Goal: Information Seeking & Learning: Learn about a topic

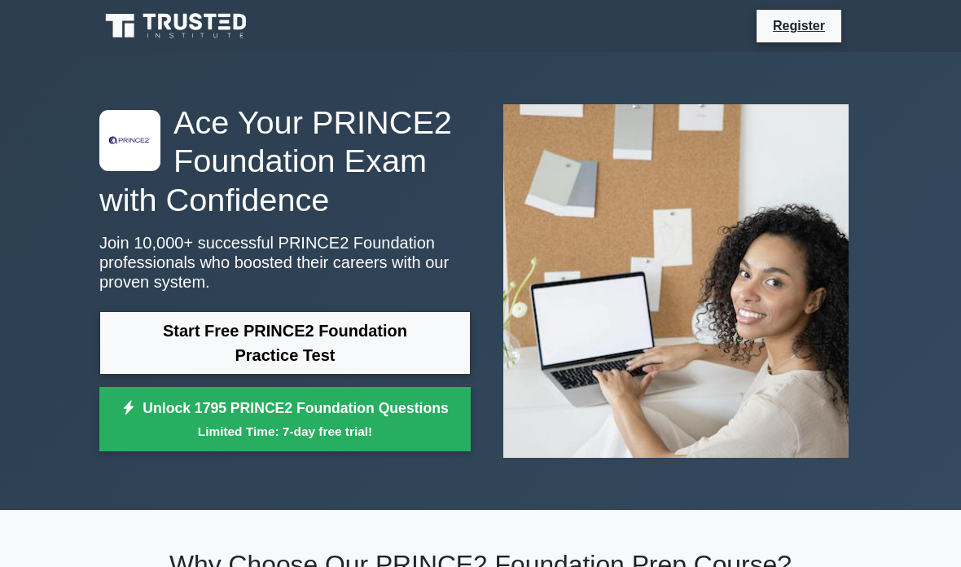
click at [187, 335] on link "Start Free PRINCE2 Foundation Practice Test" at bounding box center [284, 343] width 371 height 64
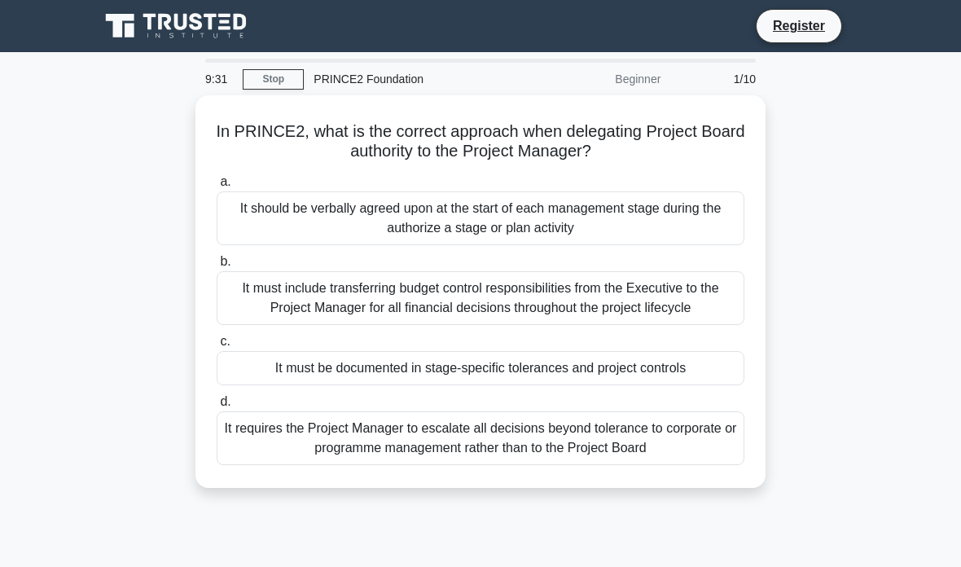
click at [686, 385] on div "It must be documented in stage-specific tolerances and project controls" at bounding box center [481, 368] width 528 height 34
click at [217, 347] on input "c. It must be documented in stage-specific tolerances and project controls" at bounding box center [217, 341] width 0 height 11
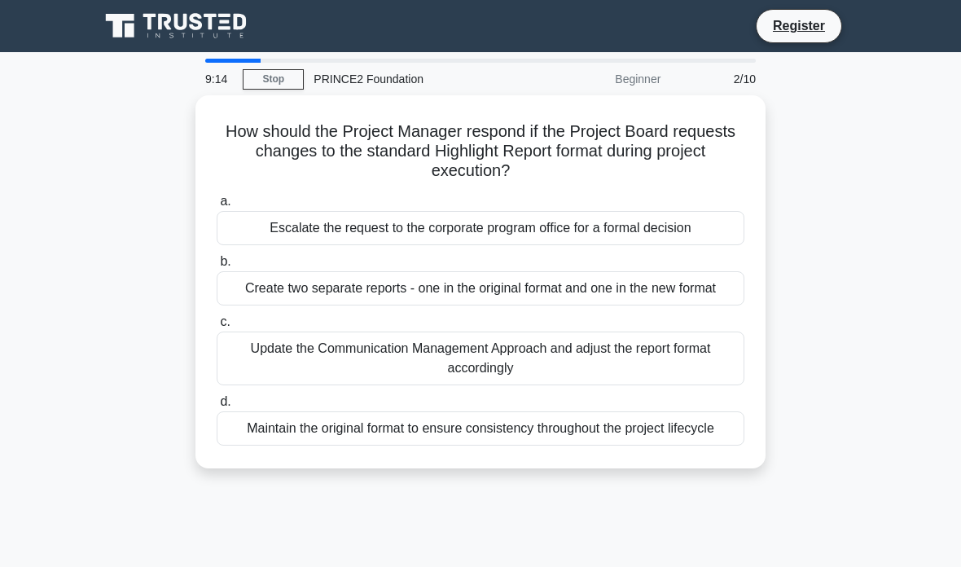
click at [696, 355] on div "Update the Communication Management Approach and adjust the report format accor…" at bounding box center [481, 358] width 528 height 54
click at [217, 327] on input "c. Update the Communication Management Approach and adjust the report format ac…" at bounding box center [217, 322] width 0 height 11
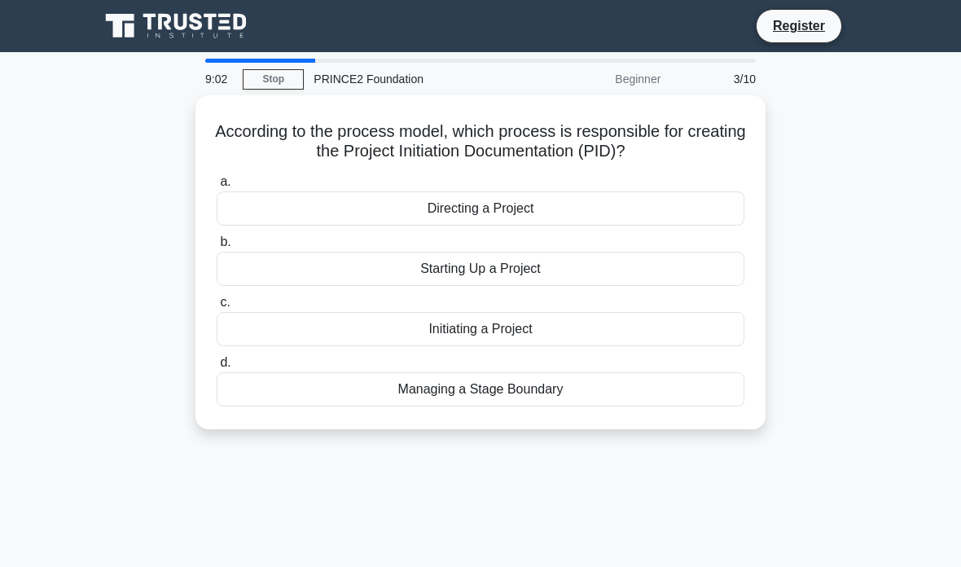
click at [604, 330] on div "Initiating a Project" at bounding box center [481, 329] width 528 height 34
click at [217, 308] on input "c. Initiating a Project" at bounding box center [217, 302] width 0 height 11
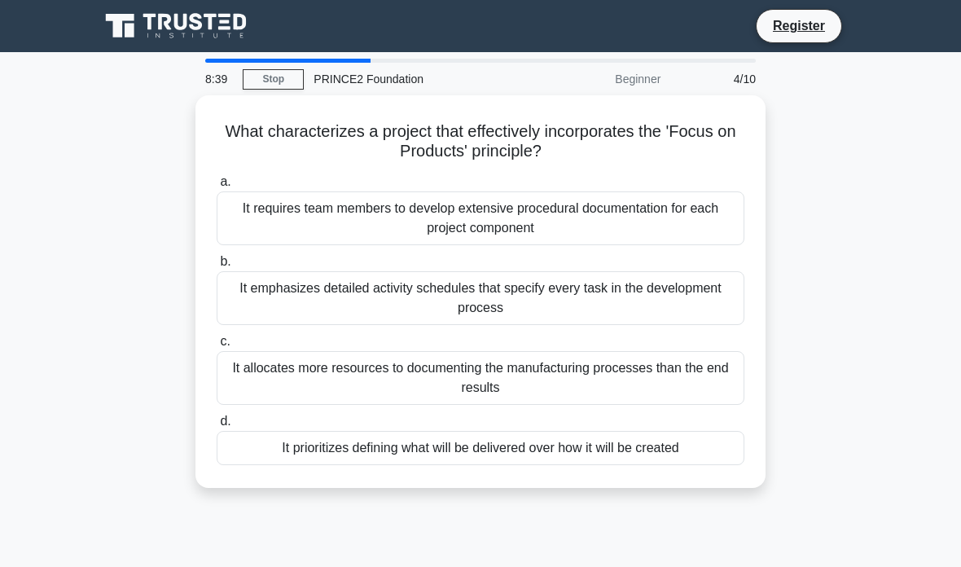
click at [705, 445] on div "It prioritizes defining what will be delivered over how it will be created" at bounding box center [481, 448] width 528 height 34
click at [217, 427] on input "d. It prioritizes defining what will be delivered over how it will be created" at bounding box center [217, 421] width 0 height 11
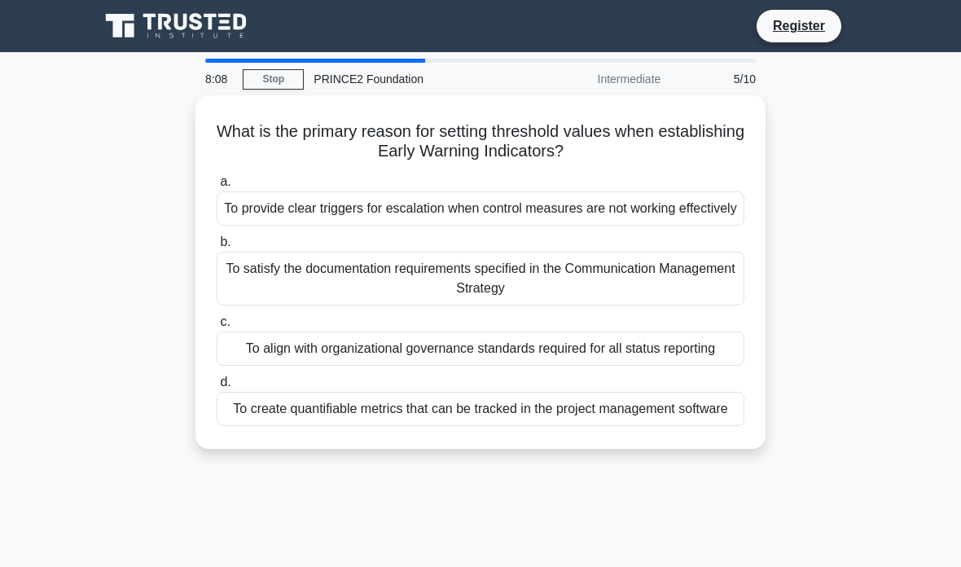
click at [346, 212] on div "To provide clear triggers for escalation when control measures are not working …" at bounding box center [481, 208] width 528 height 34
click at [217, 187] on input "a. To provide clear triggers for escalation when control measures are not worki…" at bounding box center [217, 182] width 0 height 11
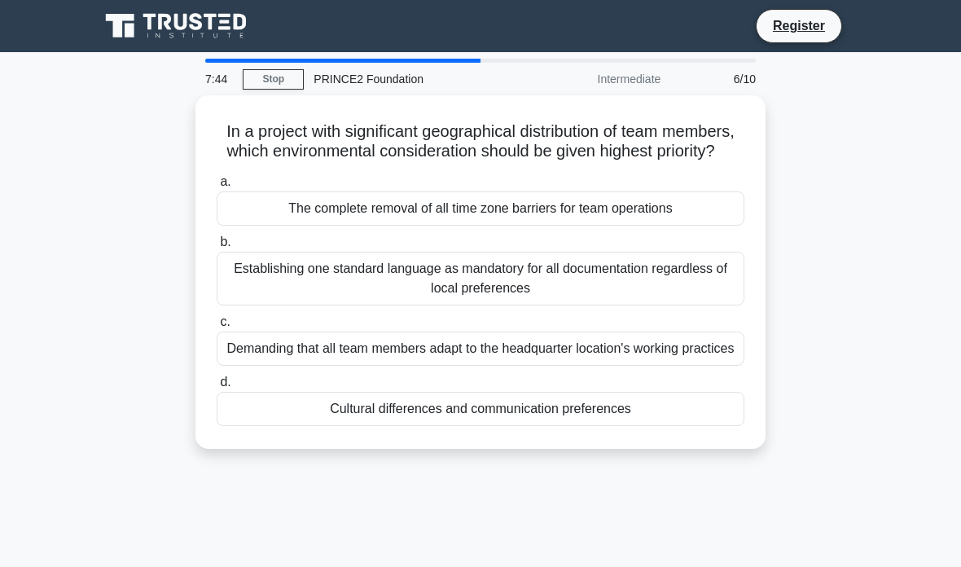
click at [343, 426] on div "Cultural differences and communication preferences" at bounding box center [481, 409] width 528 height 34
click at [217, 388] on input "d. Cultural differences and communication preferences" at bounding box center [217, 382] width 0 height 11
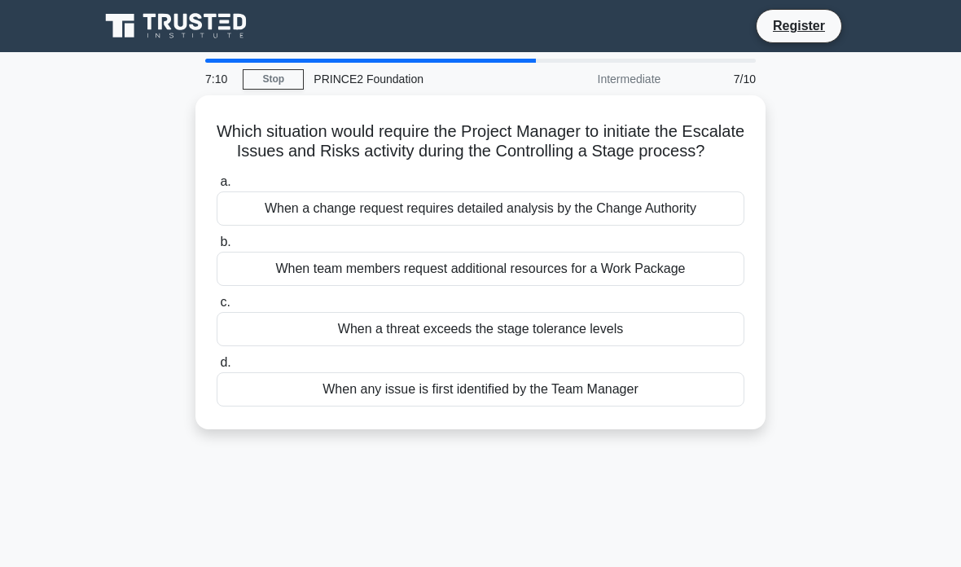
click at [358, 346] on div "When a threat exceeds the stage tolerance levels" at bounding box center [481, 329] width 528 height 34
click at [217, 308] on input "c. When a threat exceeds the stage tolerance levels" at bounding box center [217, 302] width 0 height 11
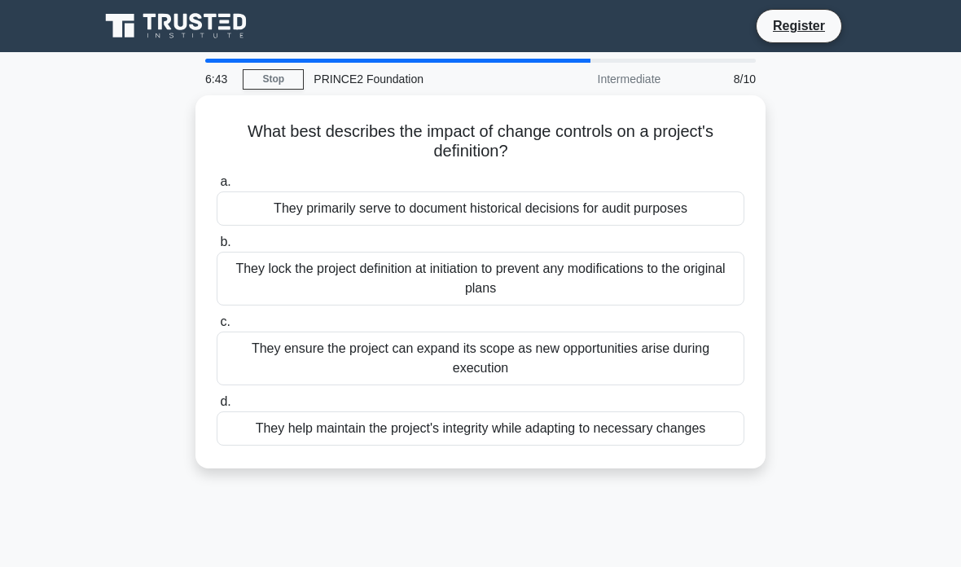
click at [371, 204] on div "They primarily serve to document historical decisions for audit purposes" at bounding box center [481, 208] width 528 height 34
click at [217, 187] on input "a. They primarily serve to document historical decisions for audit purposes" at bounding box center [217, 182] width 0 height 11
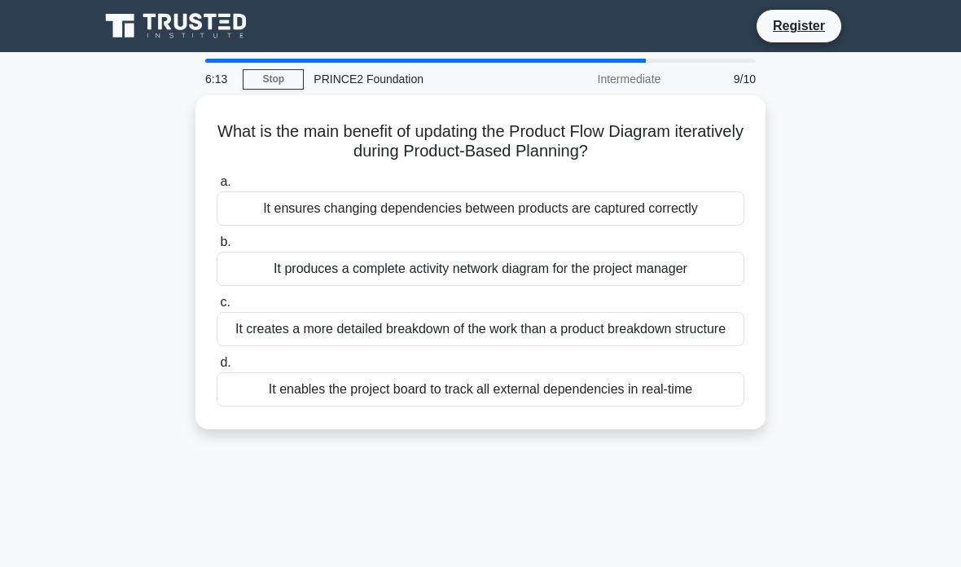
click at [378, 201] on div "It ensures changing dependencies between products are captured correctly" at bounding box center [481, 208] width 528 height 34
click at [217, 187] on input "a. It ensures changing dependencies between products are captured correctly" at bounding box center [217, 182] width 0 height 11
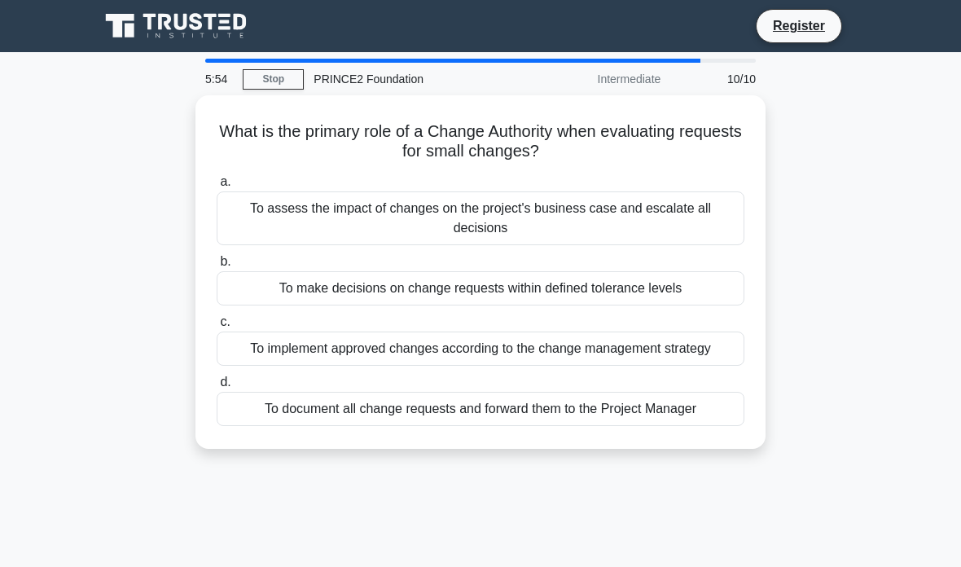
click at [311, 285] on div "To make decisions on change requests within defined tolerance levels" at bounding box center [481, 288] width 528 height 34
click at [217, 267] on input "b. To make decisions on change requests within defined tolerance levels" at bounding box center [217, 261] width 0 height 11
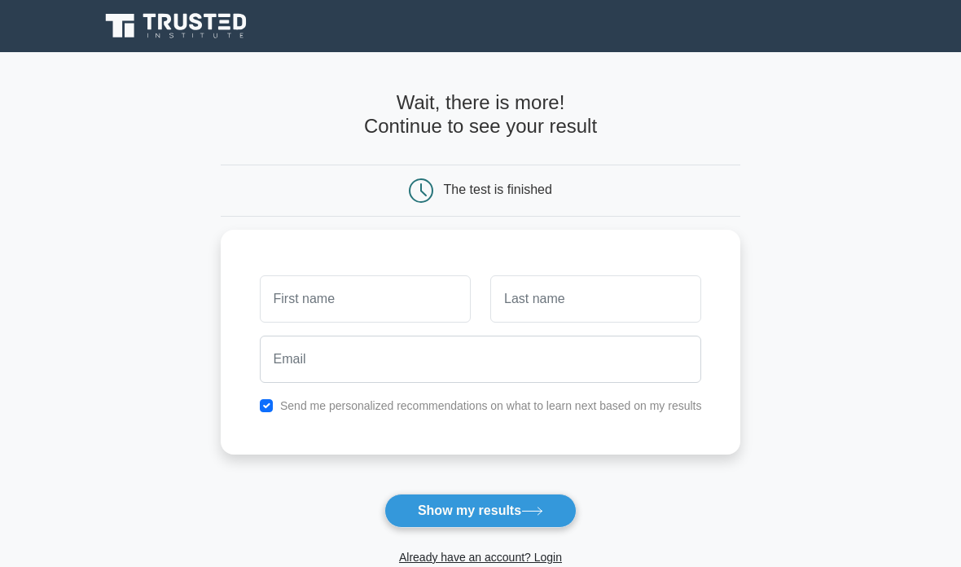
click at [401, 306] on input "text" at bounding box center [365, 298] width 211 height 47
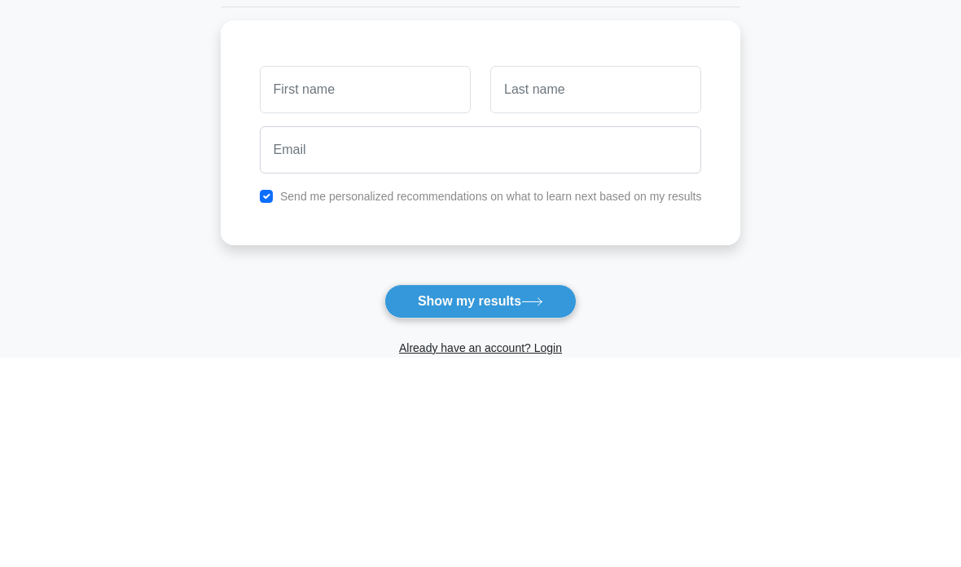
type input "victoria"
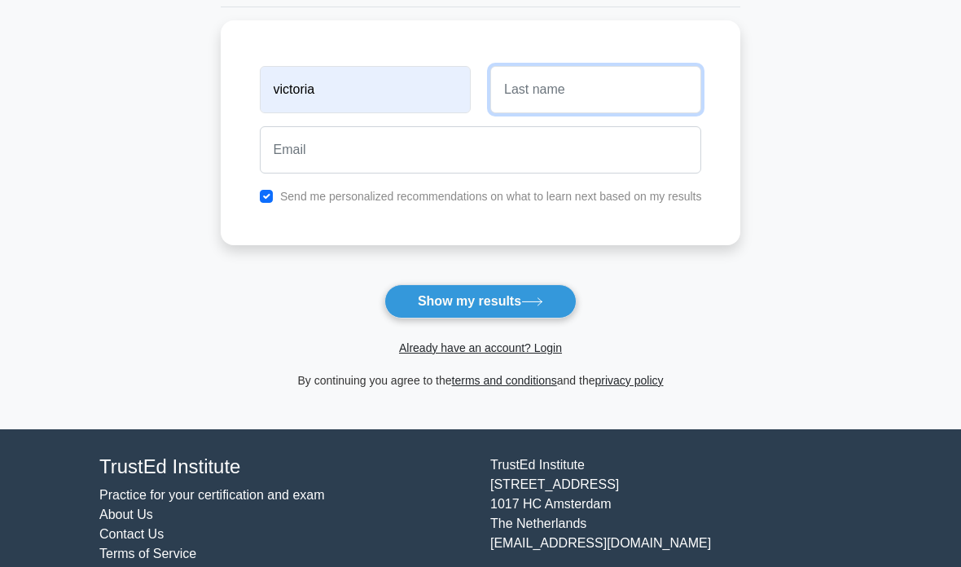
click at [578, 85] on input "text" at bounding box center [595, 89] width 211 height 47
type input "mcloughlin"
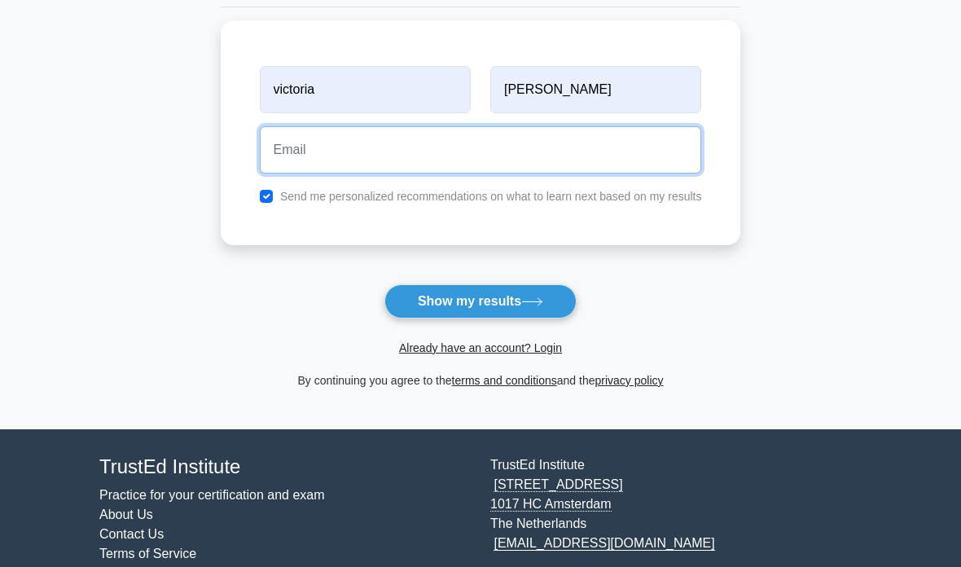
click at [350, 148] on input "email" at bounding box center [481, 149] width 442 height 47
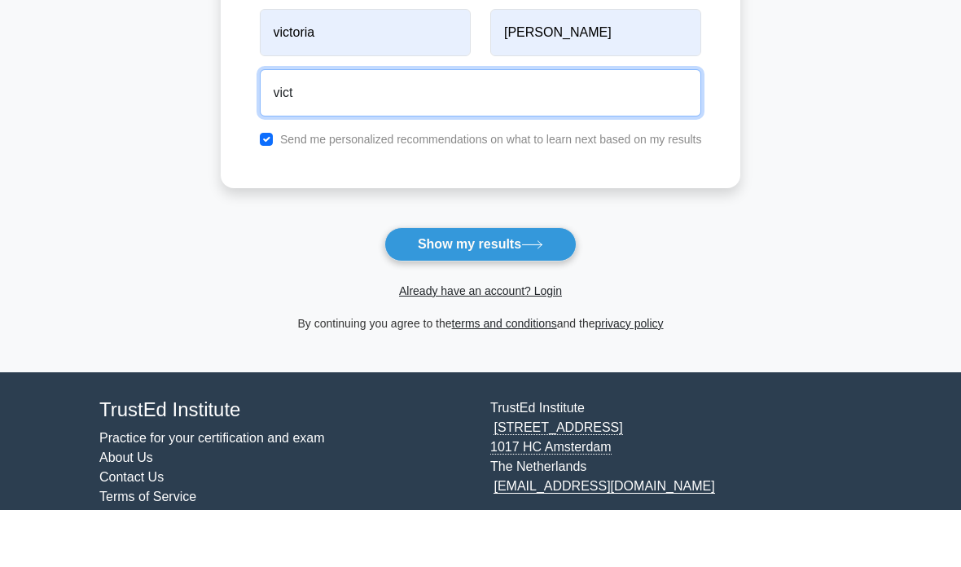
type input "victoriamcloughlin25@googlemail.com"
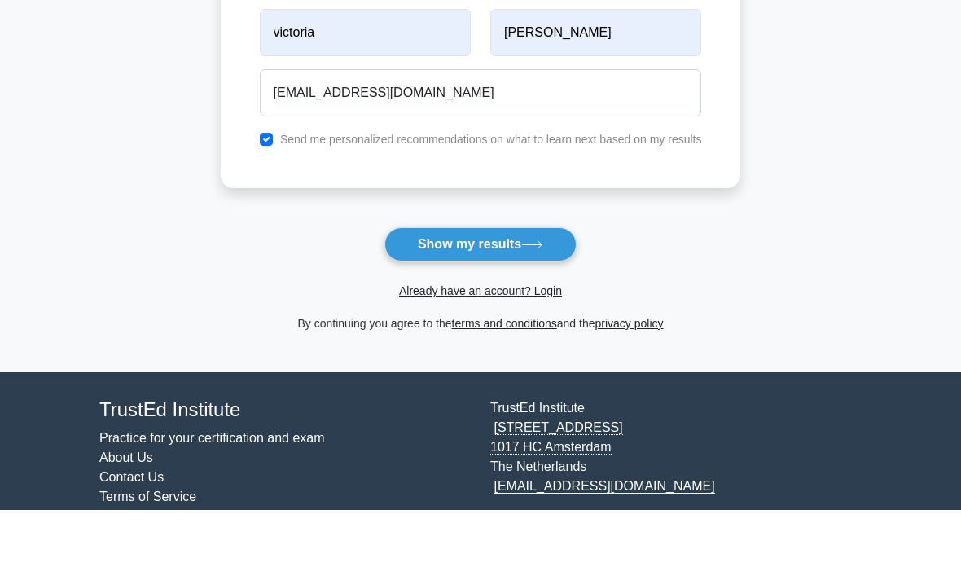
scroll to position [249, 0]
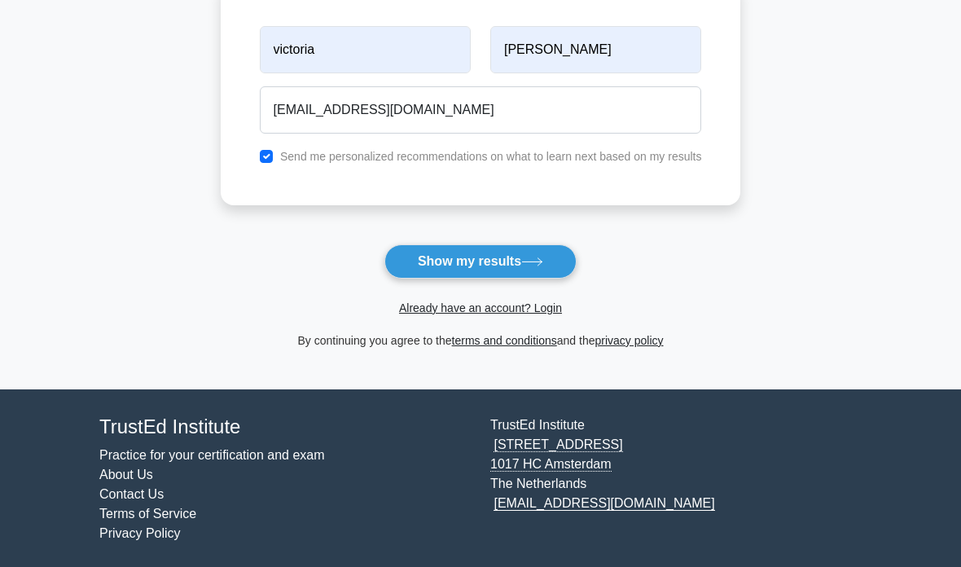
click at [260, 150] on input "checkbox" at bounding box center [266, 156] width 13 height 13
checkbox input "false"
click at [514, 265] on button "Show my results" at bounding box center [480, 261] width 192 height 34
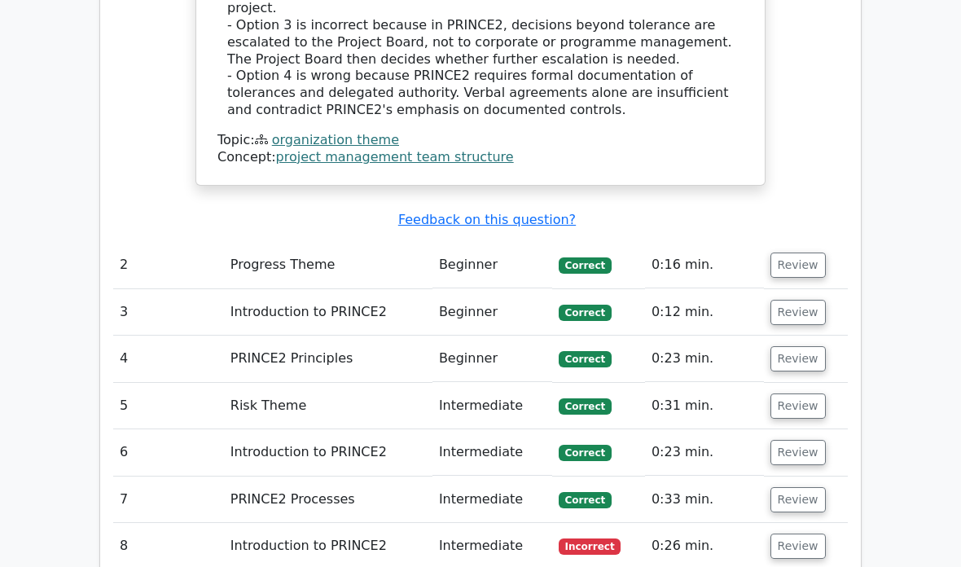
scroll to position [2012, 0]
click at [797, 533] on button "Review" at bounding box center [797, 545] width 55 height 25
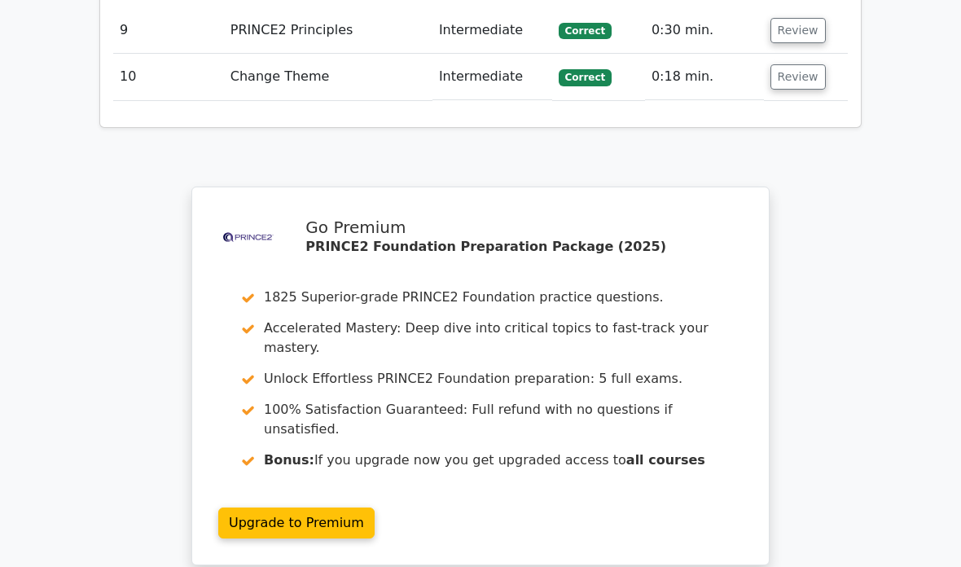
scroll to position [3473, 0]
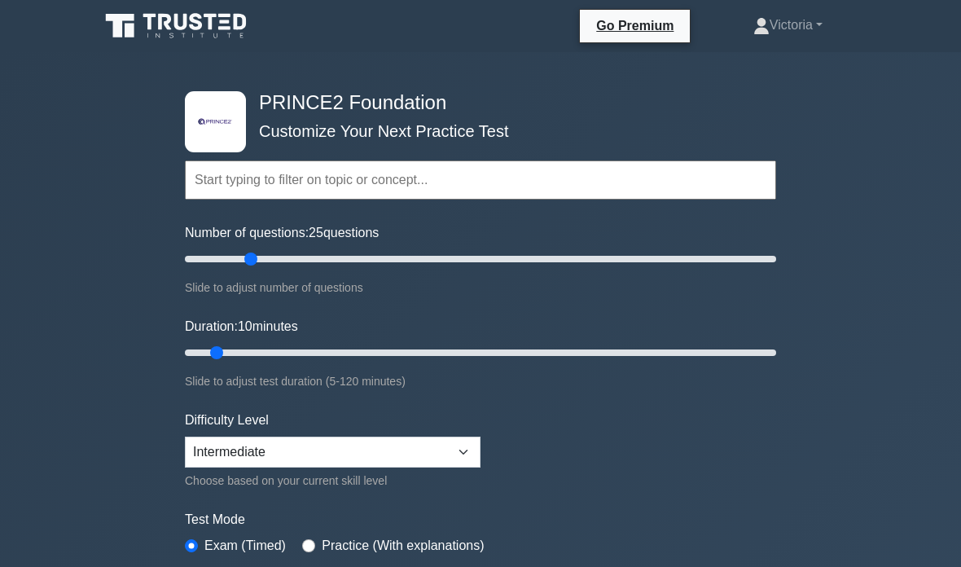
type input "25"
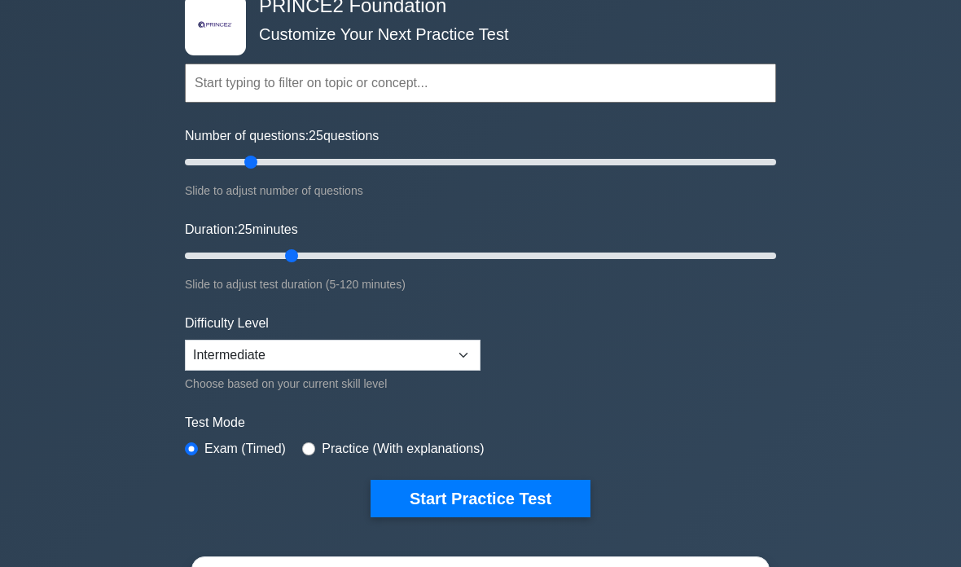
scroll to position [97, 0]
click at [453, 354] on select "Beginner Intermediate Expert" at bounding box center [333, 355] width 296 height 31
click at [547, 497] on button "Start Practice Test" at bounding box center [480, 498] width 220 height 37
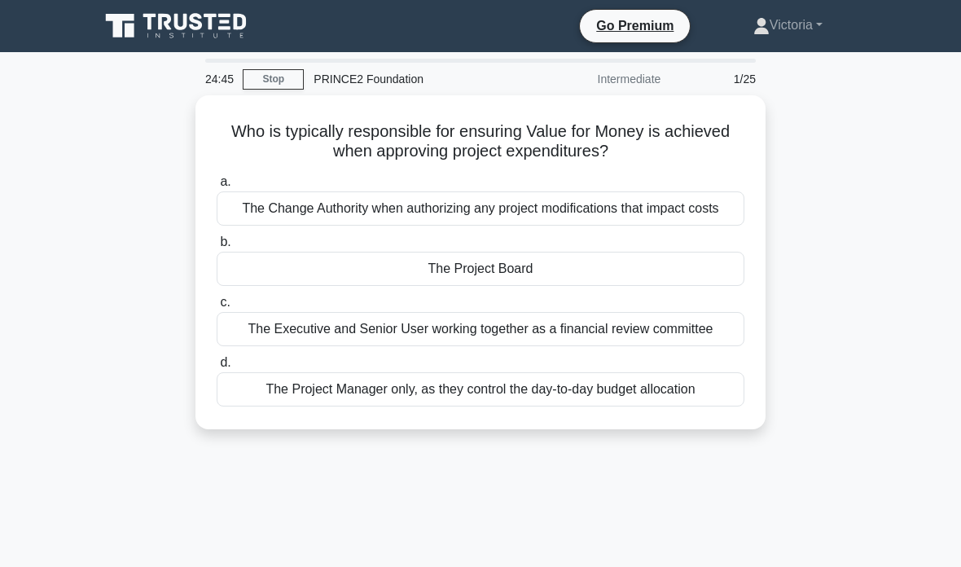
click at [668, 286] on div "The Project Board" at bounding box center [481, 269] width 528 height 34
click at [217, 248] on input "b. The Project Board" at bounding box center [217, 242] width 0 height 11
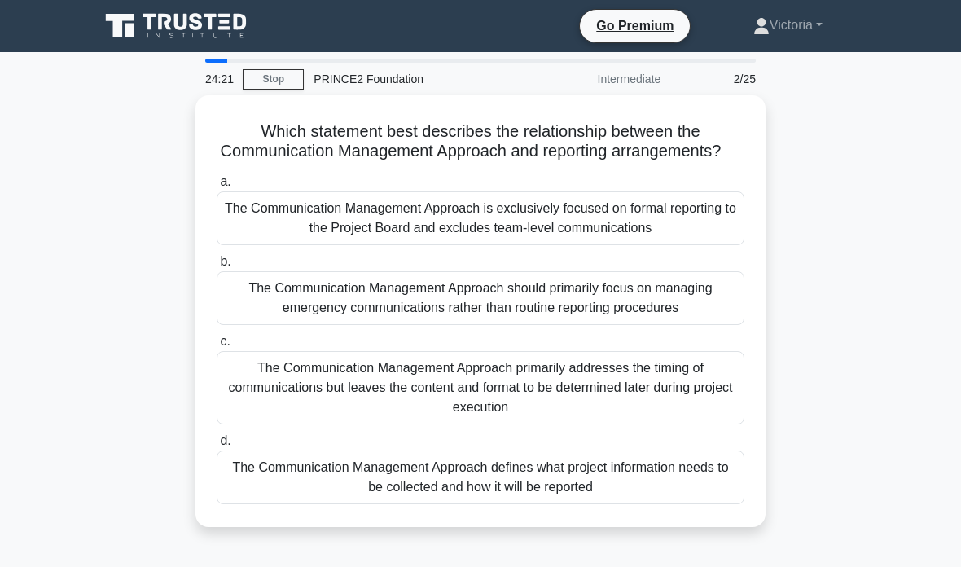
click at [683, 504] on div "The Communication Management Approach defines what project information needs to…" at bounding box center [481, 477] width 528 height 54
click at [217, 446] on input "d. The Communication Management Approach defines what project information needs…" at bounding box center [217, 441] width 0 height 11
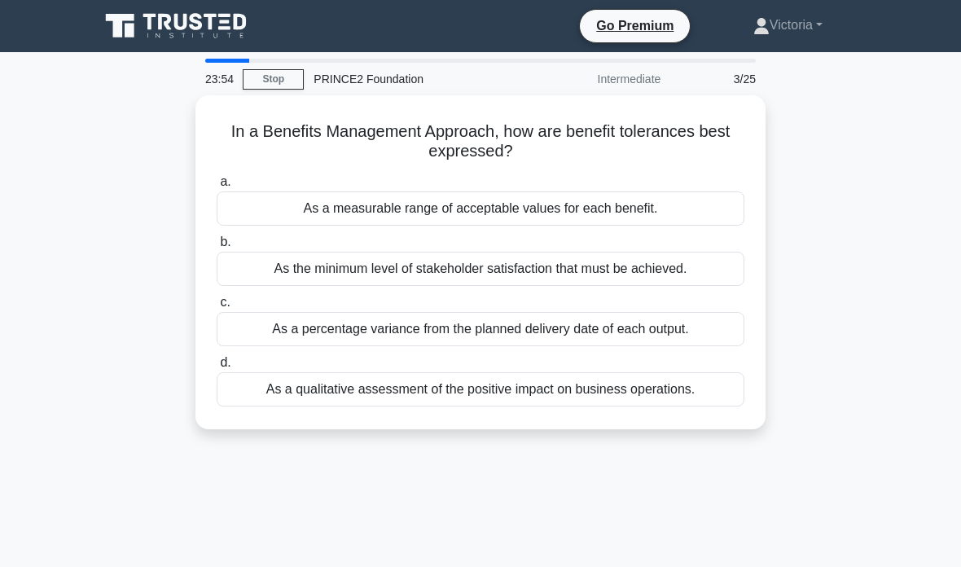
click at [698, 214] on div "As a measurable range of acceptable values for each benefit." at bounding box center [481, 208] width 528 height 34
click at [217, 187] on input "a. As a measurable range of acceptable values for each benefit." at bounding box center [217, 182] width 0 height 11
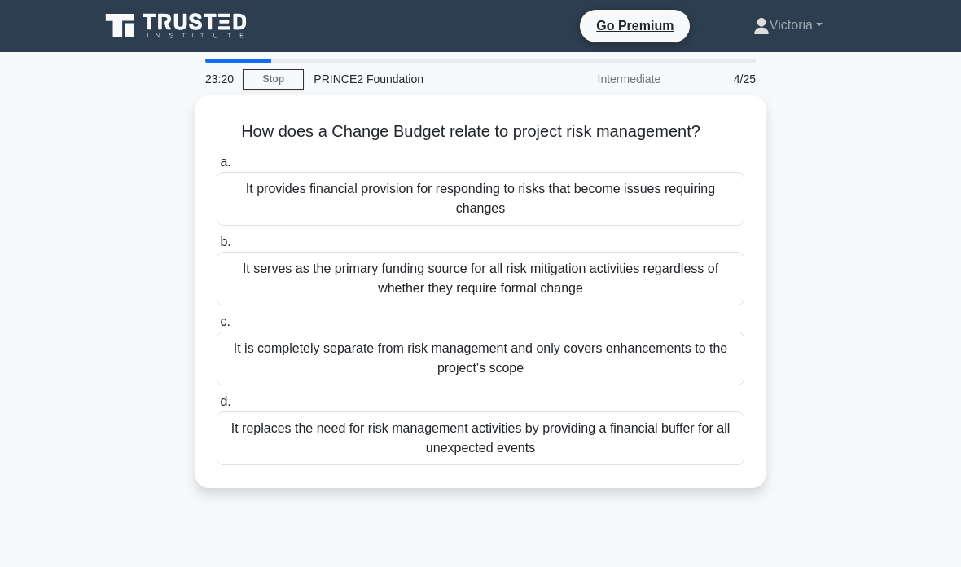
click at [705, 217] on div "It provides financial provision for responding to risks that become issues requ…" at bounding box center [481, 199] width 528 height 54
click at [217, 168] on input "a. It provides financial provision for responding to risks that become issues r…" at bounding box center [217, 162] width 0 height 11
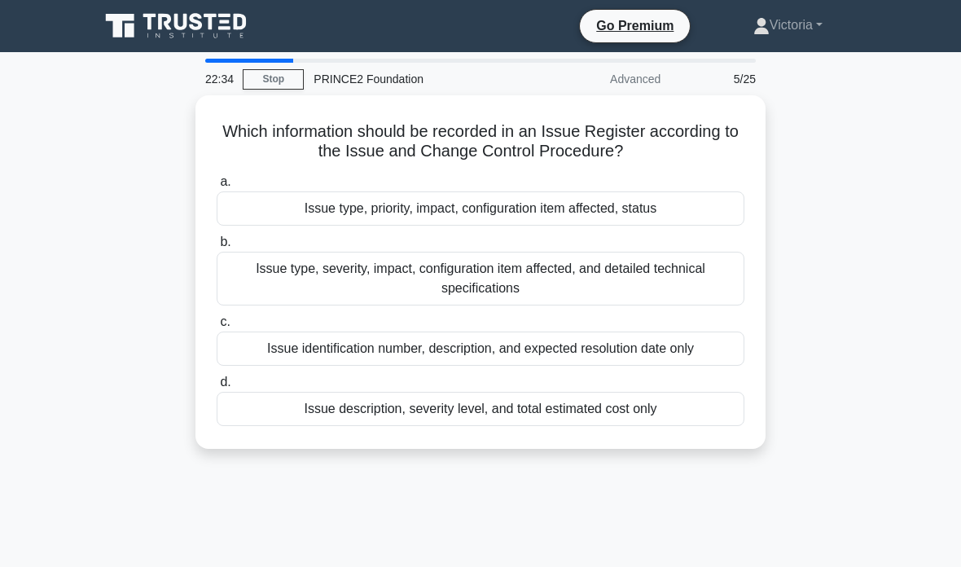
click at [683, 208] on div "Issue type, priority, impact, configuration item affected, status" at bounding box center [481, 208] width 528 height 34
click at [217, 187] on input "a. Issue type, priority, impact, configuration item affected, status" at bounding box center [217, 182] width 0 height 11
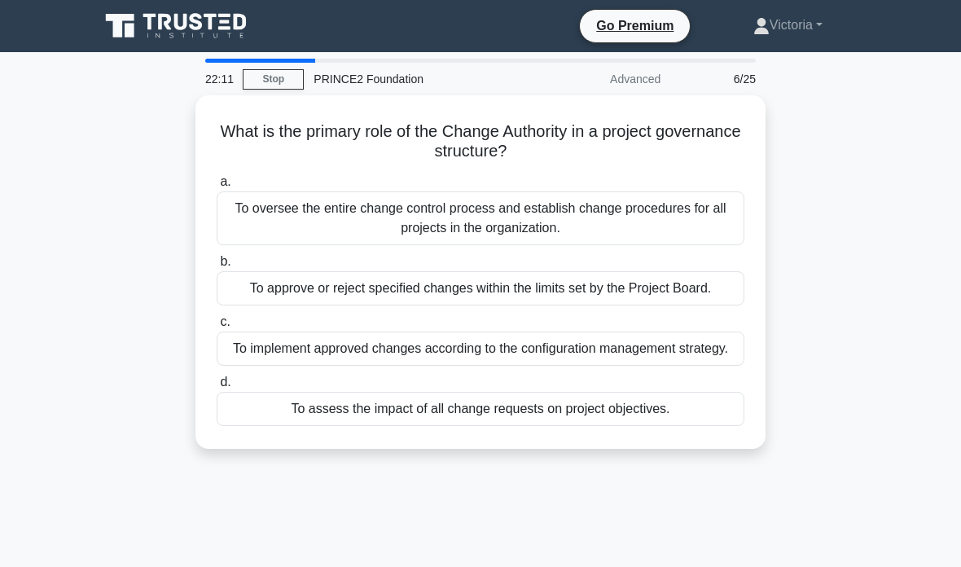
click at [692, 301] on div "To approve or reject specified changes within the limits set by the Project Boa…" at bounding box center [481, 288] width 528 height 34
click at [217, 267] on input "b. To approve or reject specified changes within the limits set by the Project …" at bounding box center [217, 261] width 0 height 11
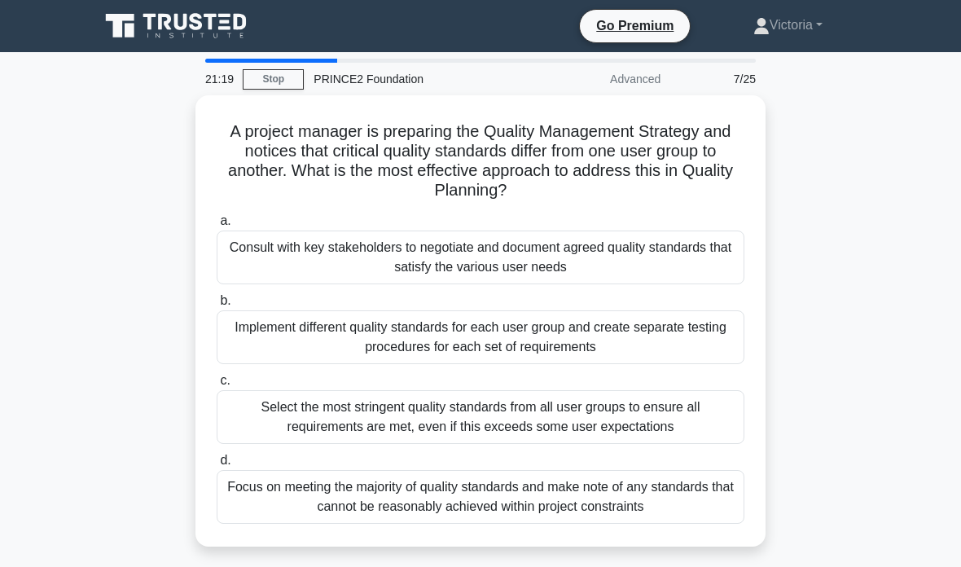
click at [698, 245] on div "Consult with key stakeholders to negotiate and document agreed quality standard…" at bounding box center [481, 257] width 528 height 54
click at [217, 226] on input "a. Consult with key stakeholders to negotiate and document agreed quality stand…" at bounding box center [217, 221] width 0 height 11
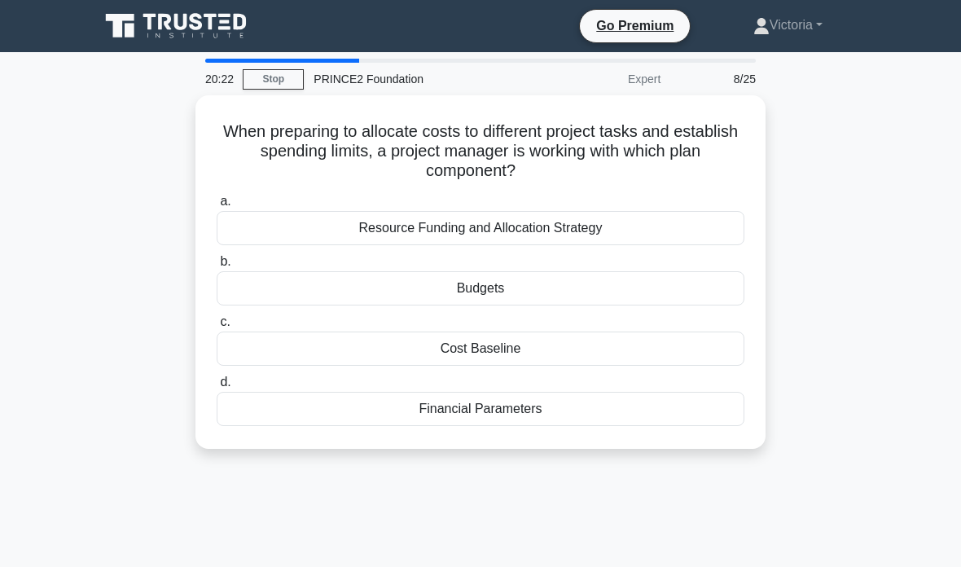
click at [694, 283] on div "Budgets" at bounding box center [481, 288] width 528 height 34
click at [217, 267] on input "b. Budgets" at bounding box center [217, 261] width 0 height 11
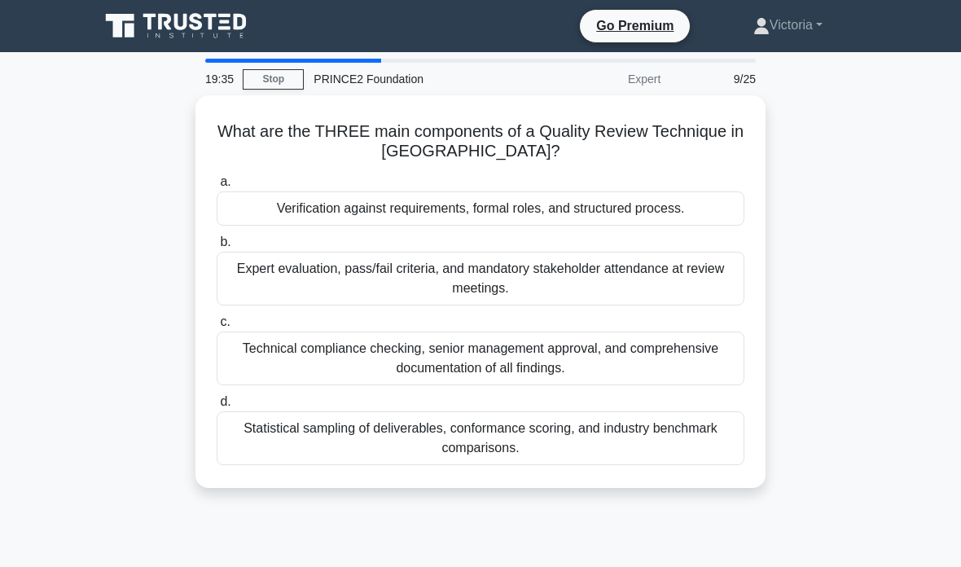
click at [681, 441] on div "Statistical sampling of deliverables, conformance scoring, and industry benchma…" at bounding box center [481, 438] width 528 height 54
click at [217, 407] on input "d. Statistical sampling of deliverables, conformance scoring, and industry benc…" at bounding box center [217, 402] width 0 height 11
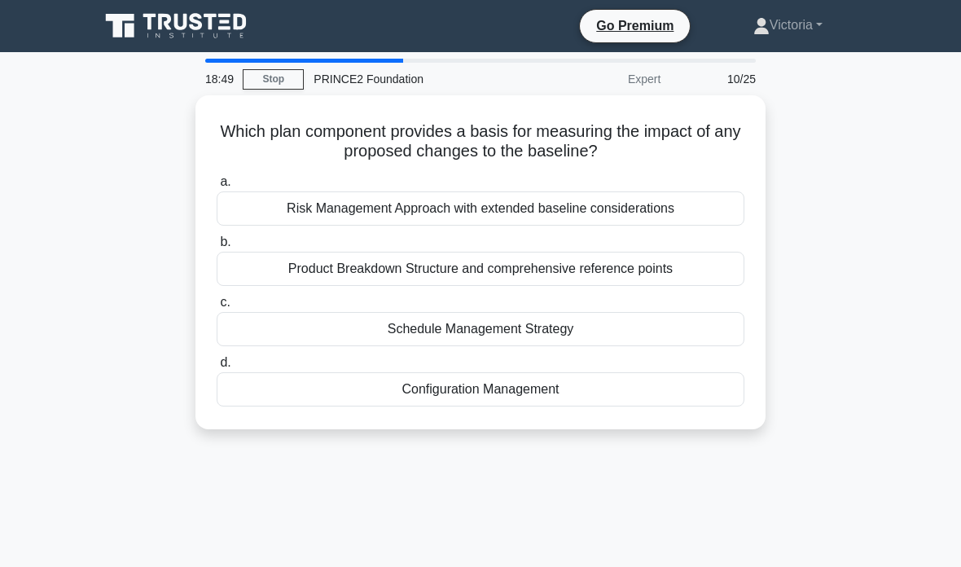
click at [690, 263] on div "Product Breakdown Structure and comprehensive reference points" at bounding box center [481, 269] width 528 height 34
click at [217, 248] on input "b. Product Breakdown Structure and comprehensive reference points" at bounding box center [217, 242] width 0 height 11
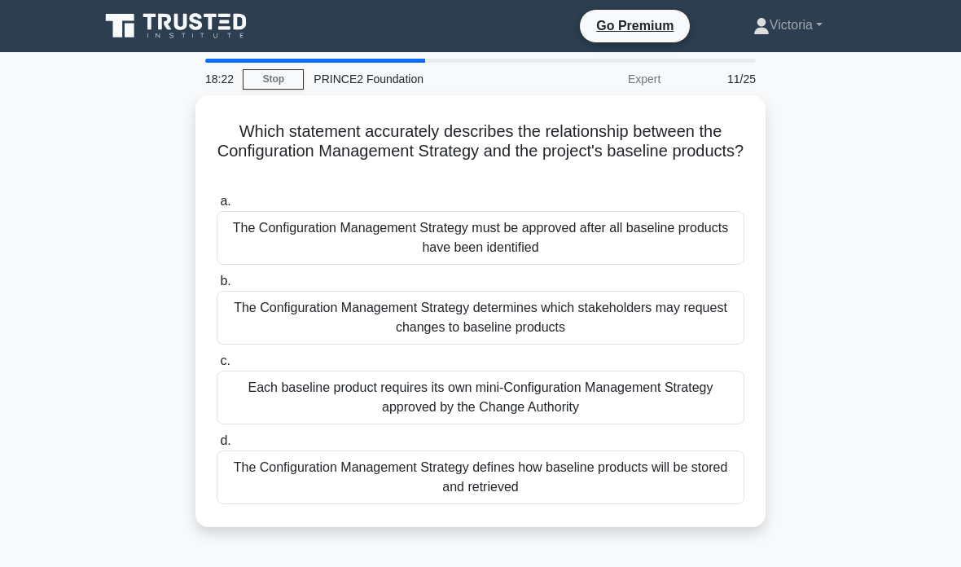
click at [647, 474] on div "The Configuration Management Strategy defines how baseline products will be sto…" at bounding box center [481, 477] width 528 height 54
click at [217, 446] on input "d. The Configuration Management Strategy defines how baseline products will be …" at bounding box center [217, 441] width 0 height 11
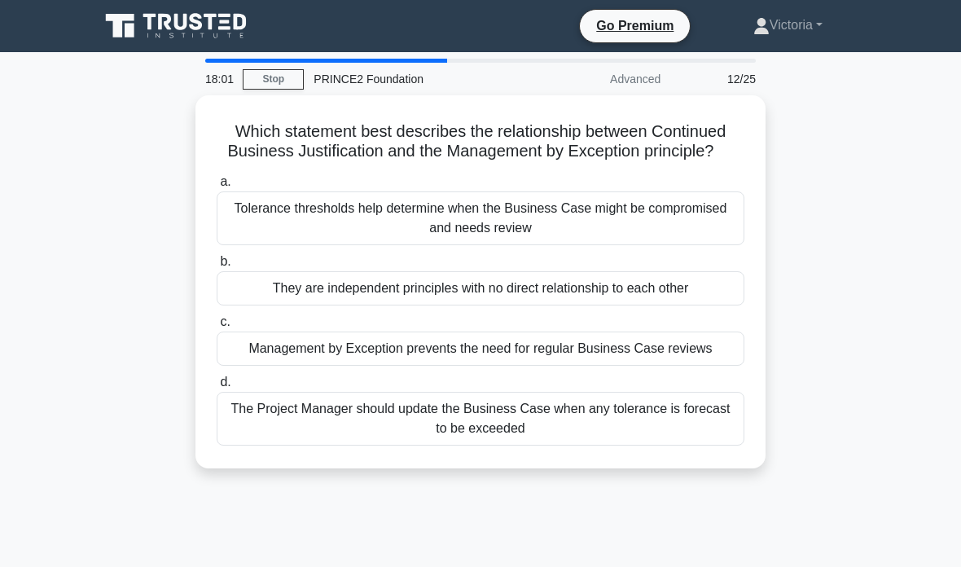
click at [660, 238] on div "Tolerance thresholds help determine when the Business Case might be compromised…" at bounding box center [481, 218] width 528 height 54
click at [217, 187] on input "a. Tolerance thresholds help determine when the Business Case might be compromi…" at bounding box center [217, 182] width 0 height 11
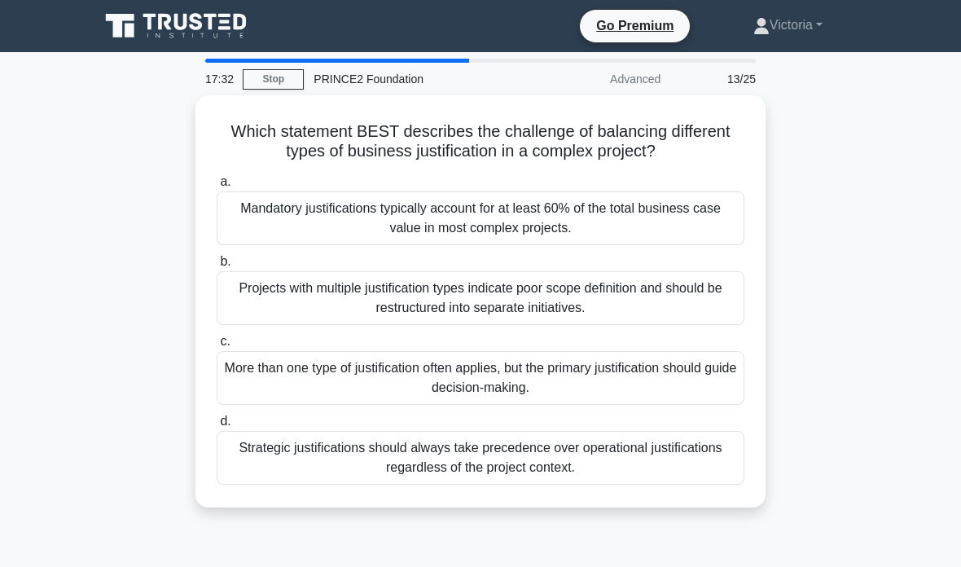
click at [668, 389] on div "More than one type of justification often applies, but the primary justificatio…" at bounding box center [481, 378] width 528 height 54
click at [217, 347] on input "c. More than one type of justification often applies, but the primary justifica…" at bounding box center [217, 341] width 0 height 11
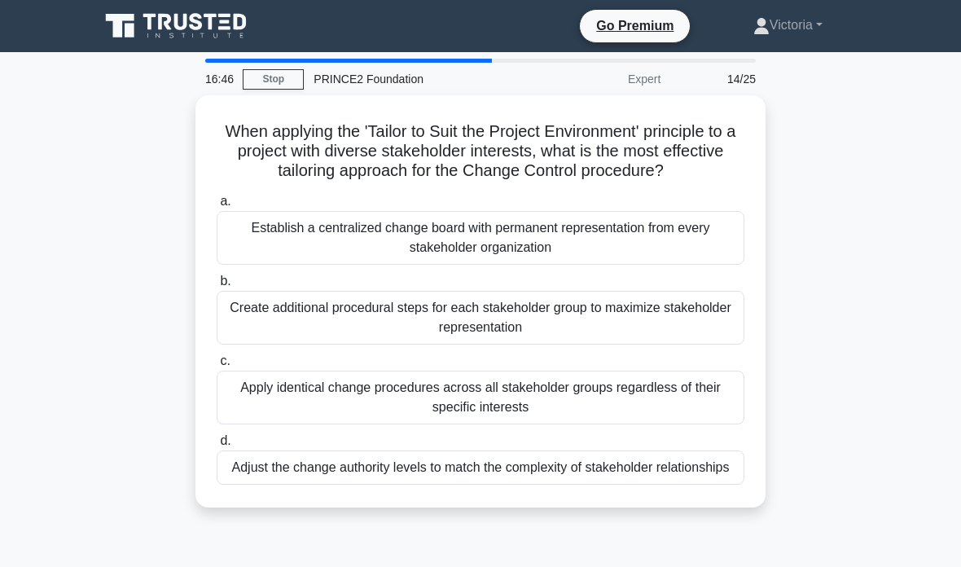
click at [665, 484] on div "Adjust the change authority levels to match the complexity of stakeholder relat…" at bounding box center [481, 467] width 528 height 34
click at [217, 446] on input "d. Adjust the change authority levels to match the complexity of stakeholder re…" at bounding box center [217, 441] width 0 height 11
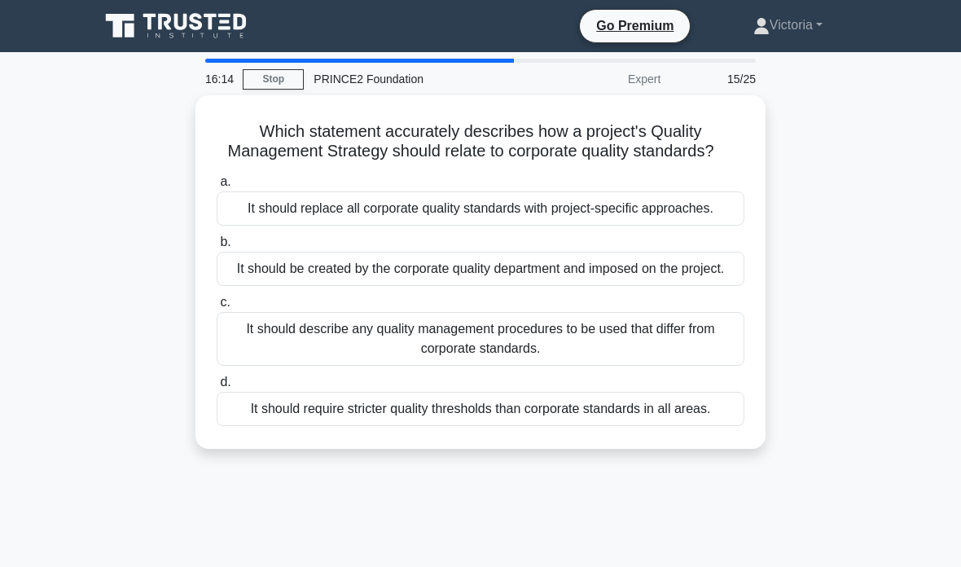
click at [695, 366] on div "It should describe any quality management procedures to be used that differ fro…" at bounding box center [481, 339] width 528 height 54
click at [217, 308] on input "c. It should describe any quality management procedures to be used that differ …" at bounding box center [217, 302] width 0 height 11
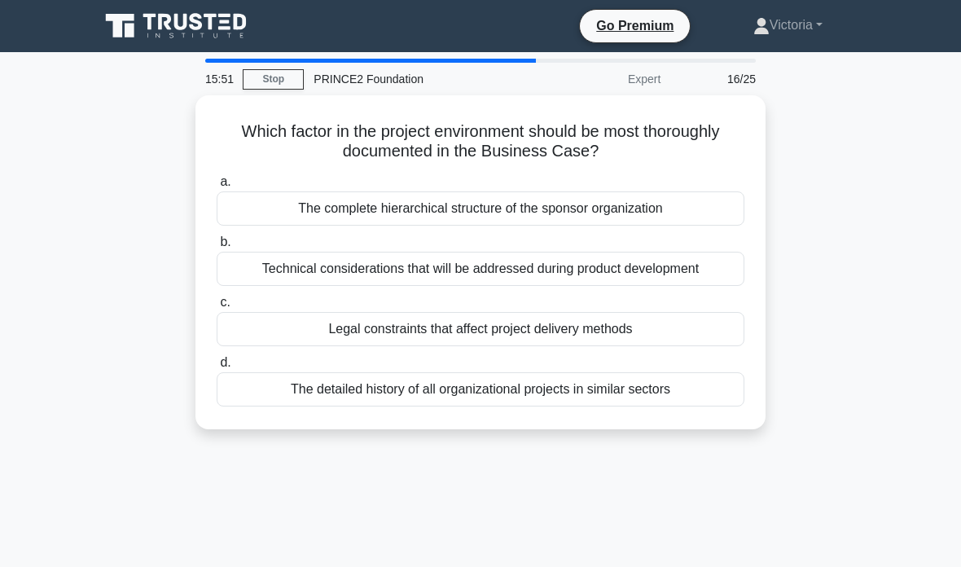
click at [687, 262] on div "Technical considerations that will be addressed during product development" at bounding box center [481, 269] width 528 height 34
click at [217, 248] on input "b. Technical considerations that will be addressed during product development" at bounding box center [217, 242] width 0 height 11
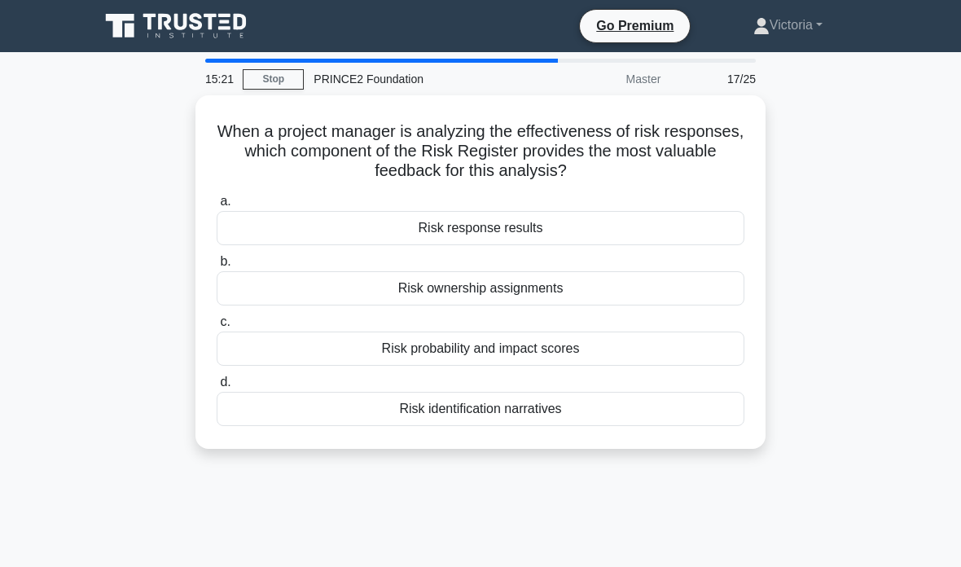
click at [644, 351] on div "Risk probability and impact scores" at bounding box center [481, 348] width 528 height 34
click at [217, 327] on input "c. Risk probability and impact scores" at bounding box center [217, 322] width 0 height 11
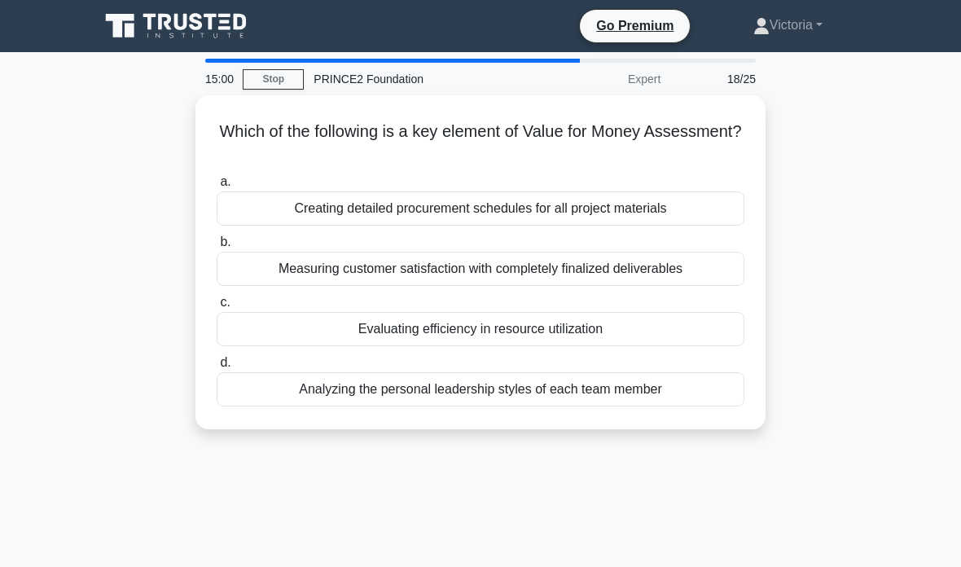
click at [703, 265] on div "Measuring customer satisfaction with completely finalized deliverables" at bounding box center [481, 269] width 528 height 34
click at [217, 248] on input "b. Measuring customer satisfaction with completely finalized deliverables" at bounding box center [217, 242] width 0 height 11
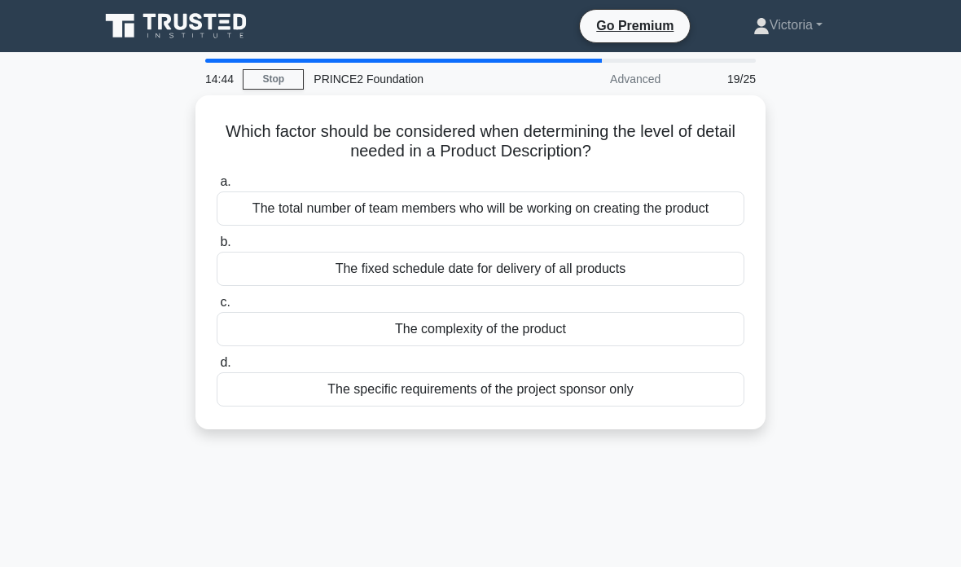
click at [701, 346] on div "The complexity of the product" at bounding box center [481, 329] width 528 height 34
click at [217, 308] on input "c. The complexity of the product" at bounding box center [217, 302] width 0 height 11
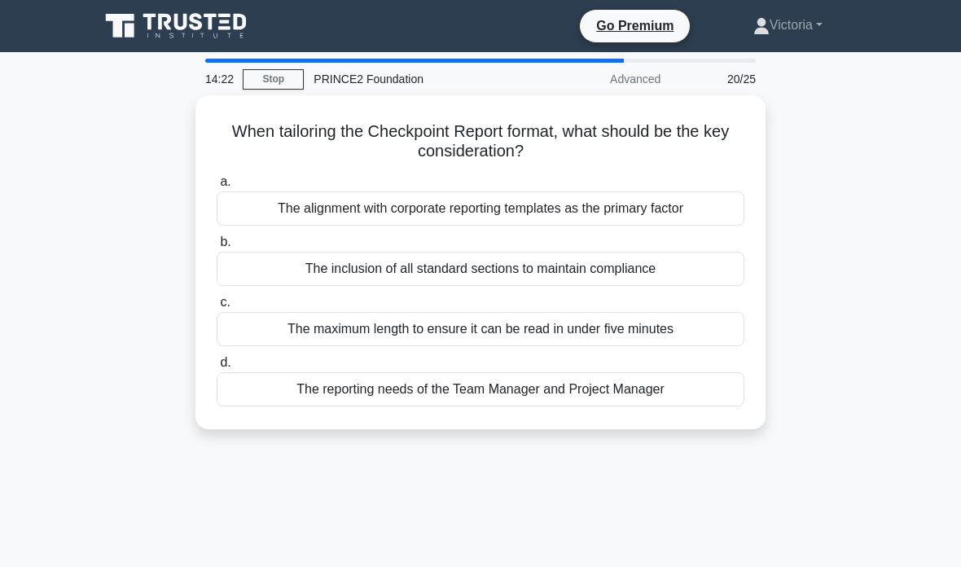
click at [671, 385] on div "The reporting needs of the Team Manager and Project Manager" at bounding box center [481, 389] width 528 height 34
click at [217, 368] on input "d. The reporting needs of the Team Manager and Project Manager" at bounding box center [217, 362] width 0 height 11
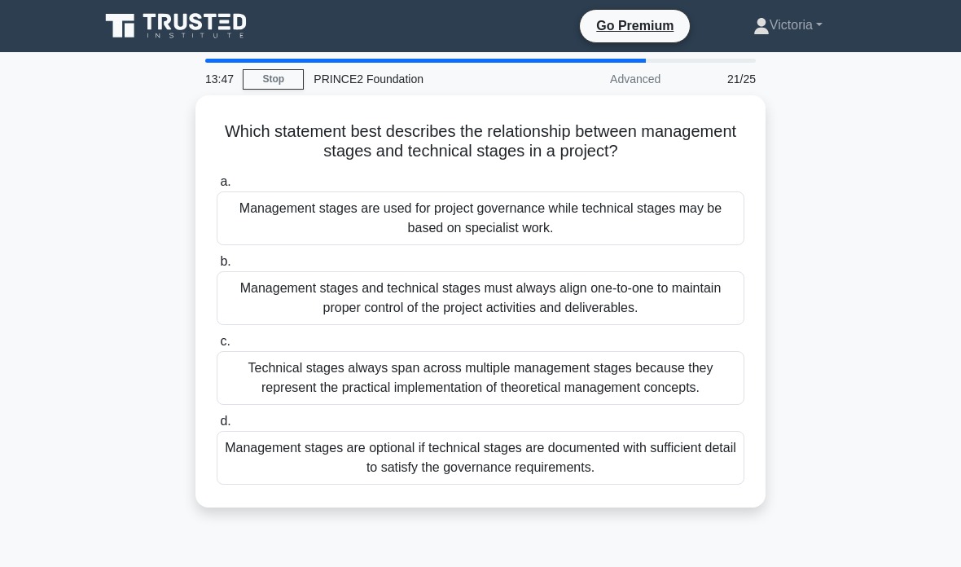
click at [630, 200] on div "Management stages are used for project governance while technical stages may be…" at bounding box center [481, 218] width 528 height 54
click at [217, 187] on input "a. Management stages are used for project governance while technical stages may…" at bounding box center [217, 182] width 0 height 11
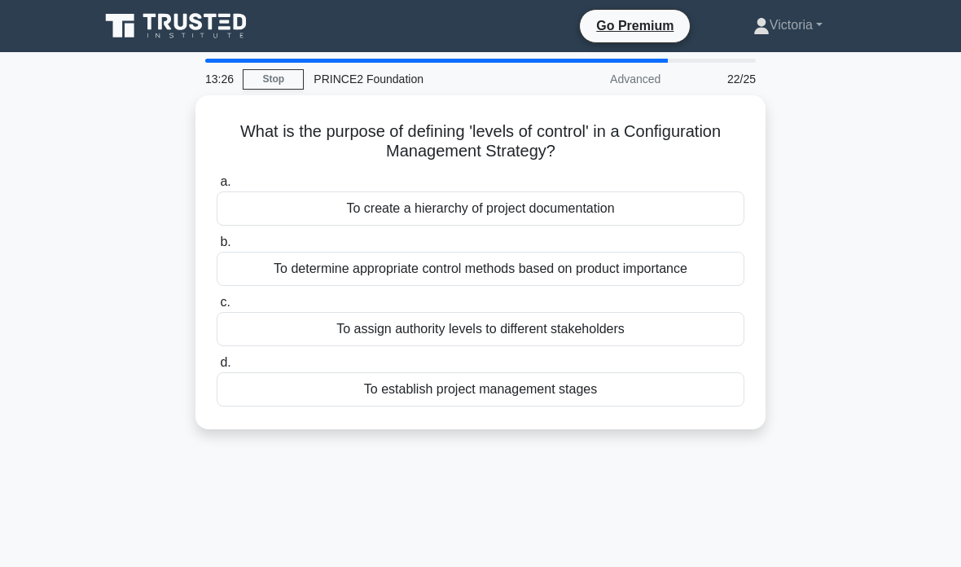
click at [702, 265] on div "To determine appropriate control methods based on product importance" at bounding box center [481, 269] width 528 height 34
click at [217, 248] on input "b. To determine appropriate control methods based on product importance" at bounding box center [217, 242] width 0 height 11
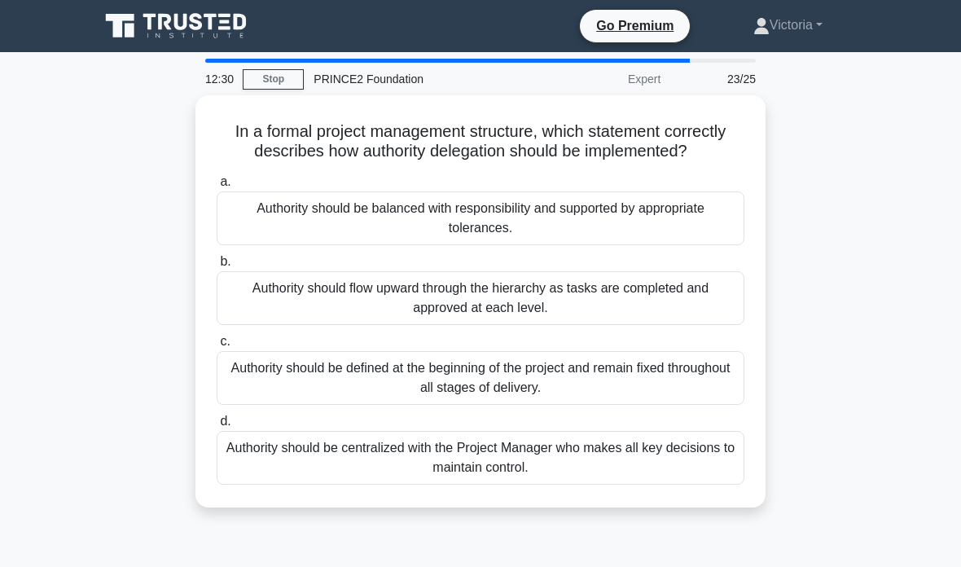
click at [681, 229] on div "Authority should be balanced with responsibility and supported by appropriate t…" at bounding box center [481, 218] width 528 height 54
click at [217, 187] on input "a. Authority should be balanced with responsibility and supported by appropriat…" at bounding box center [217, 182] width 0 height 11
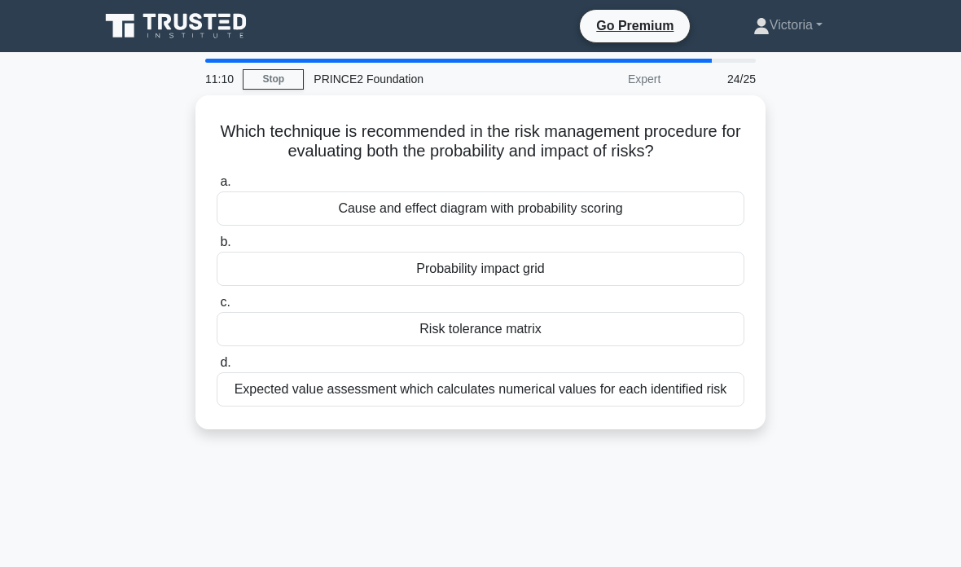
click at [650, 278] on div "Probability impact grid" at bounding box center [481, 269] width 528 height 34
click at [217, 248] on input "b. Probability impact grid" at bounding box center [217, 242] width 0 height 11
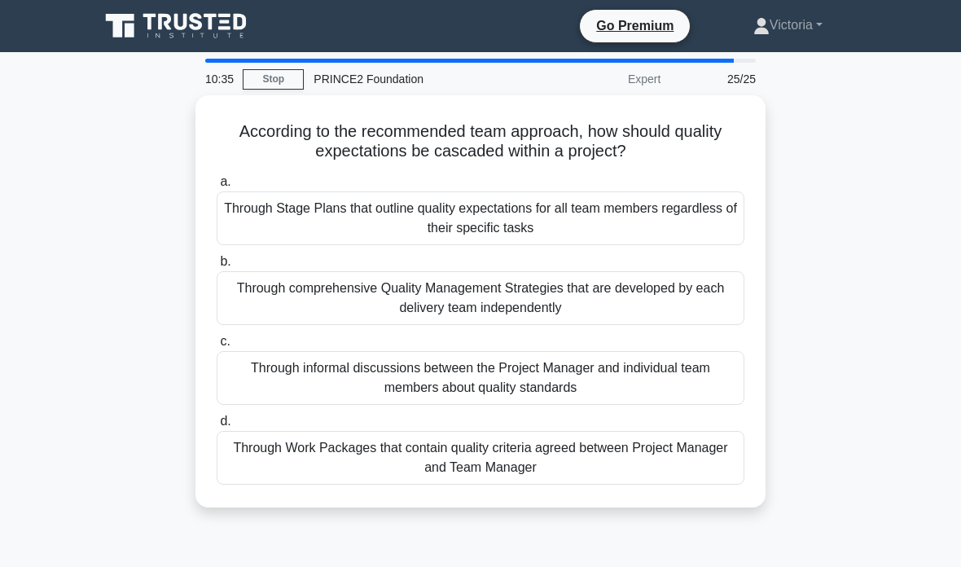
click at [686, 291] on div "Through comprehensive Quality Management Strategies that are developed by each …" at bounding box center [481, 298] width 528 height 54
click at [217, 267] on input "b. Through comprehensive Quality Management Strategies that are developed by ea…" at bounding box center [217, 261] width 0 height 11
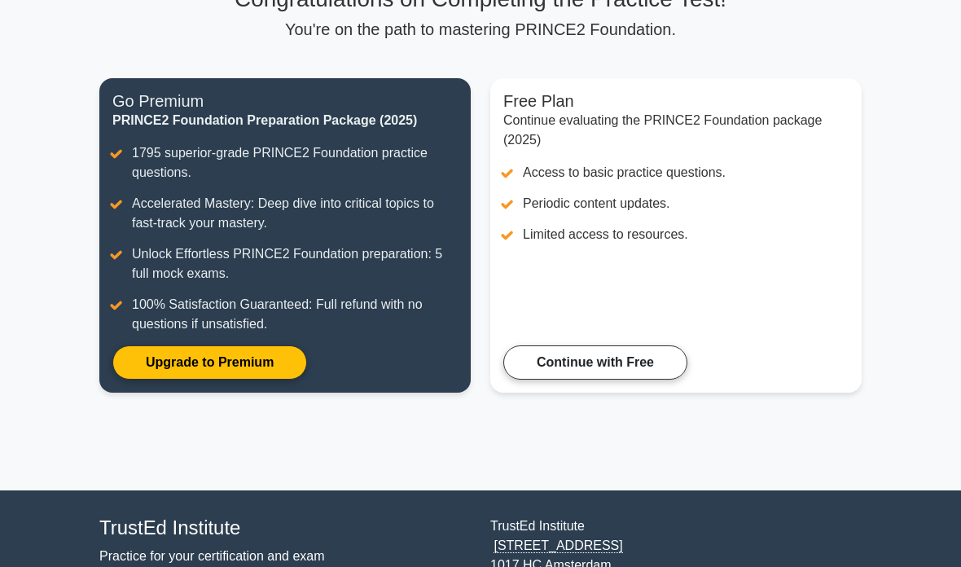
scroll to position [145, 0]
click at [633, 379] on link "Continue with Free" at bounding box center [595, 362] width 184 height 34
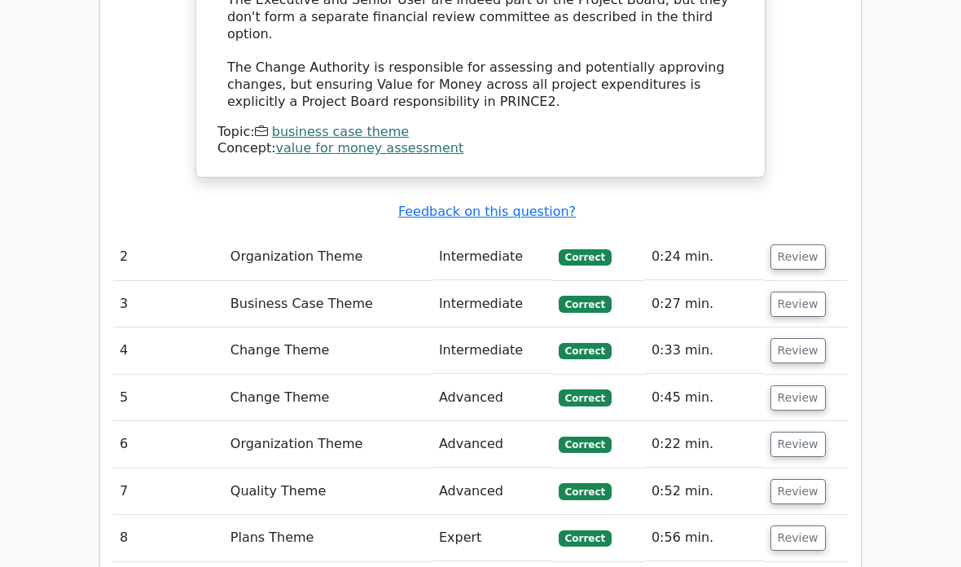
scroll to position [1996, 0]
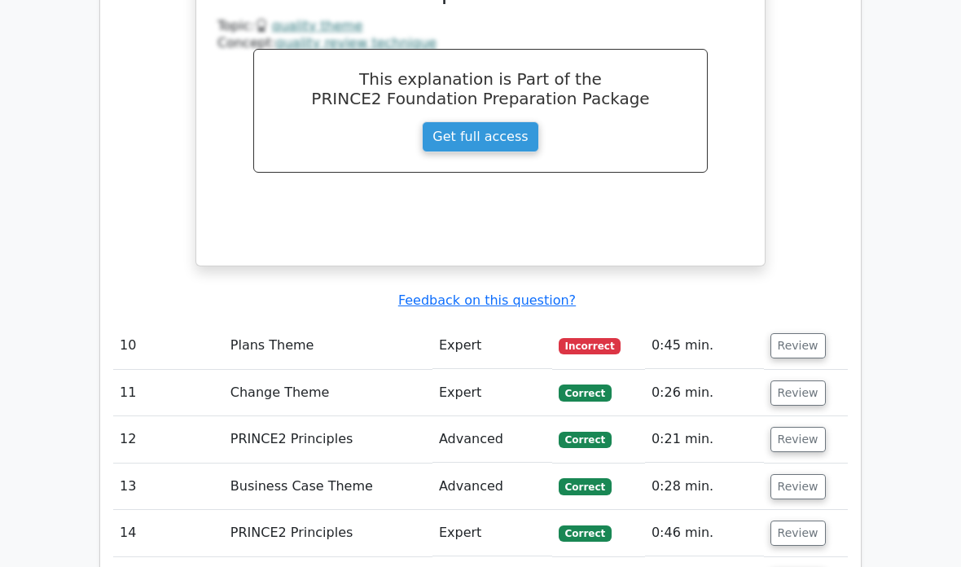
scroll to position [2990, 0]
click at [788, 333] on button "Review" at bounding box center [797, 345] width 55 height 25
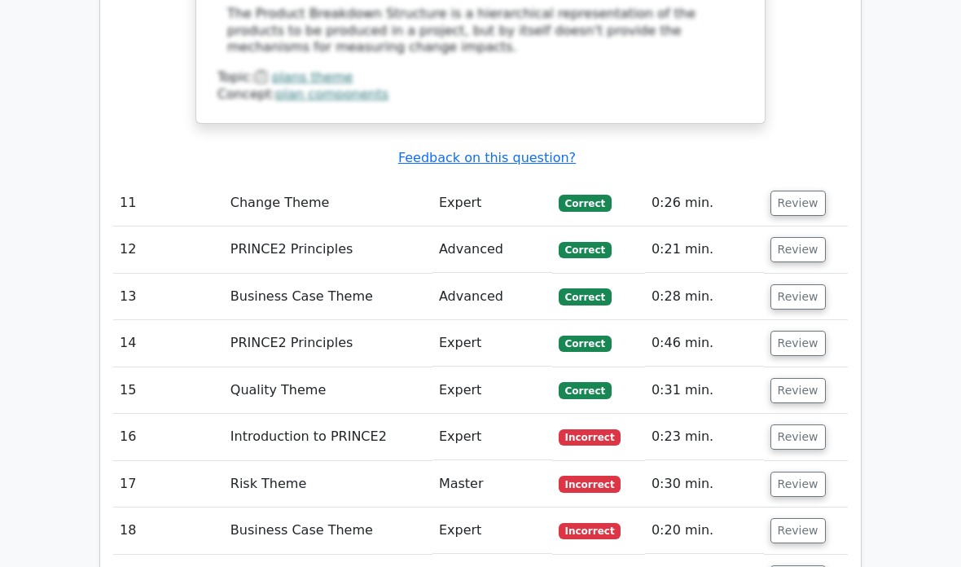
scroll to position [4037, 0]
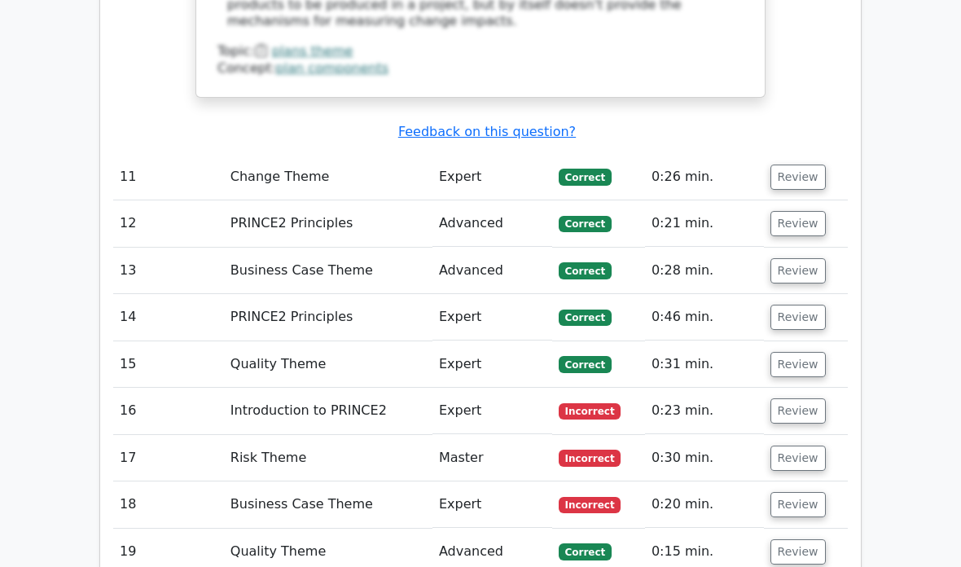
click at [790, 398] on button "Review" at bounding box center [797, 410] width 55 height 25
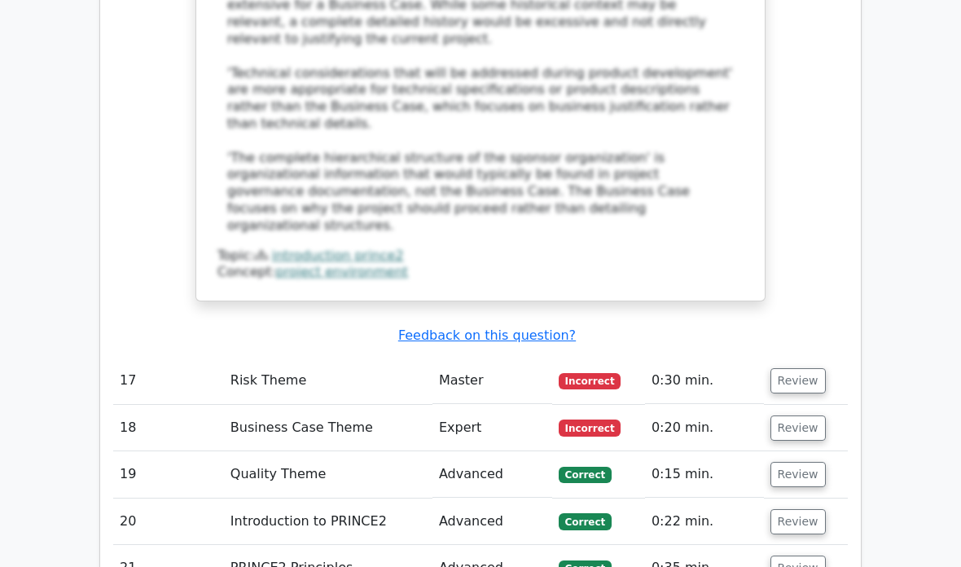
click at [799, 369] on button "Review" at bounding box center [797, 381] width 55 height 25
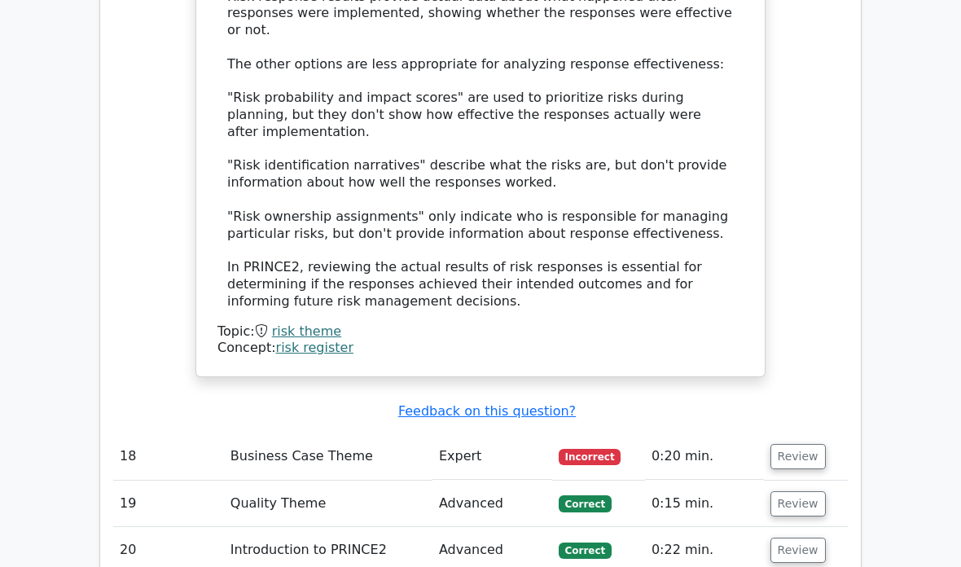
click at [799, 445] on button "Review" at bounding box center [797, 457] width 55 height 25
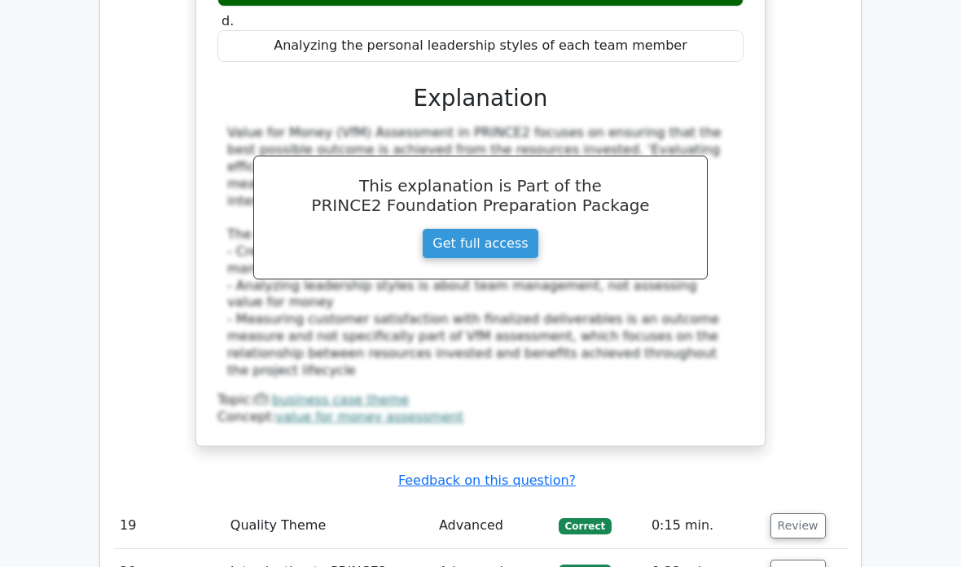
scroll to position [6643, 0]
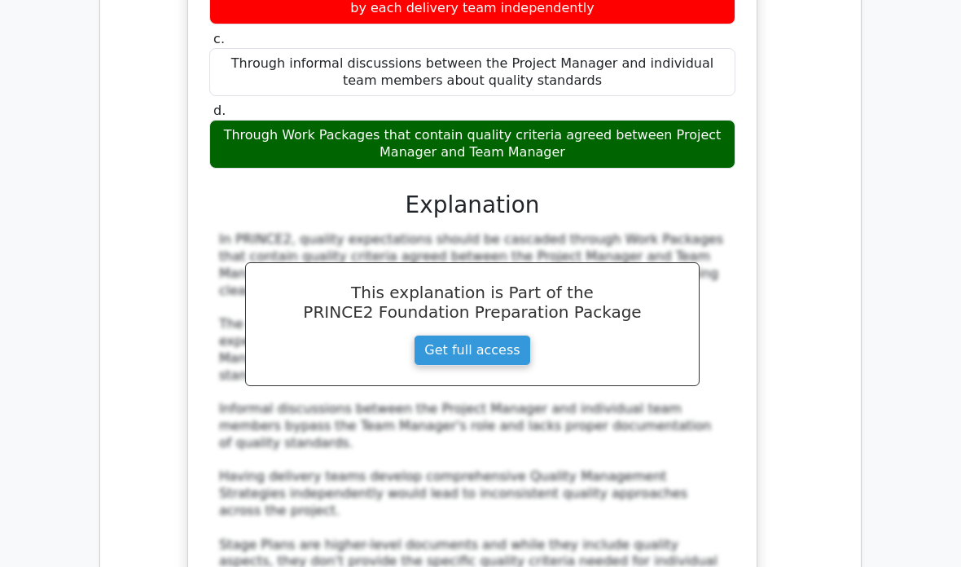
scroll to position [7645, 0]
